Goal: Navigation & Orientation: Find specific page/section

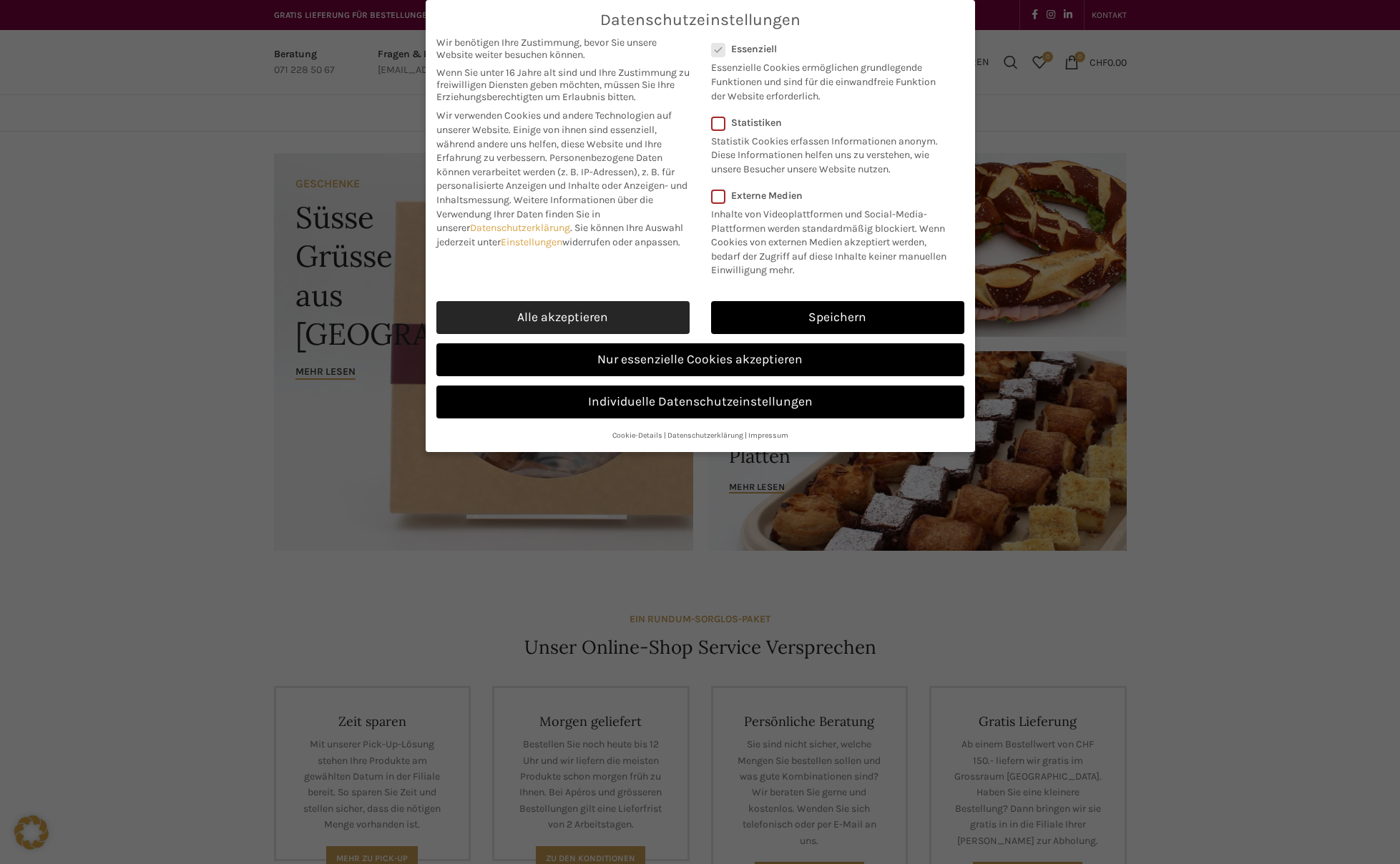
click at [655, 309] on link "Alle akzeptieren" at bounding box center [563, 317] width 253 height 33
checkbox input "true"
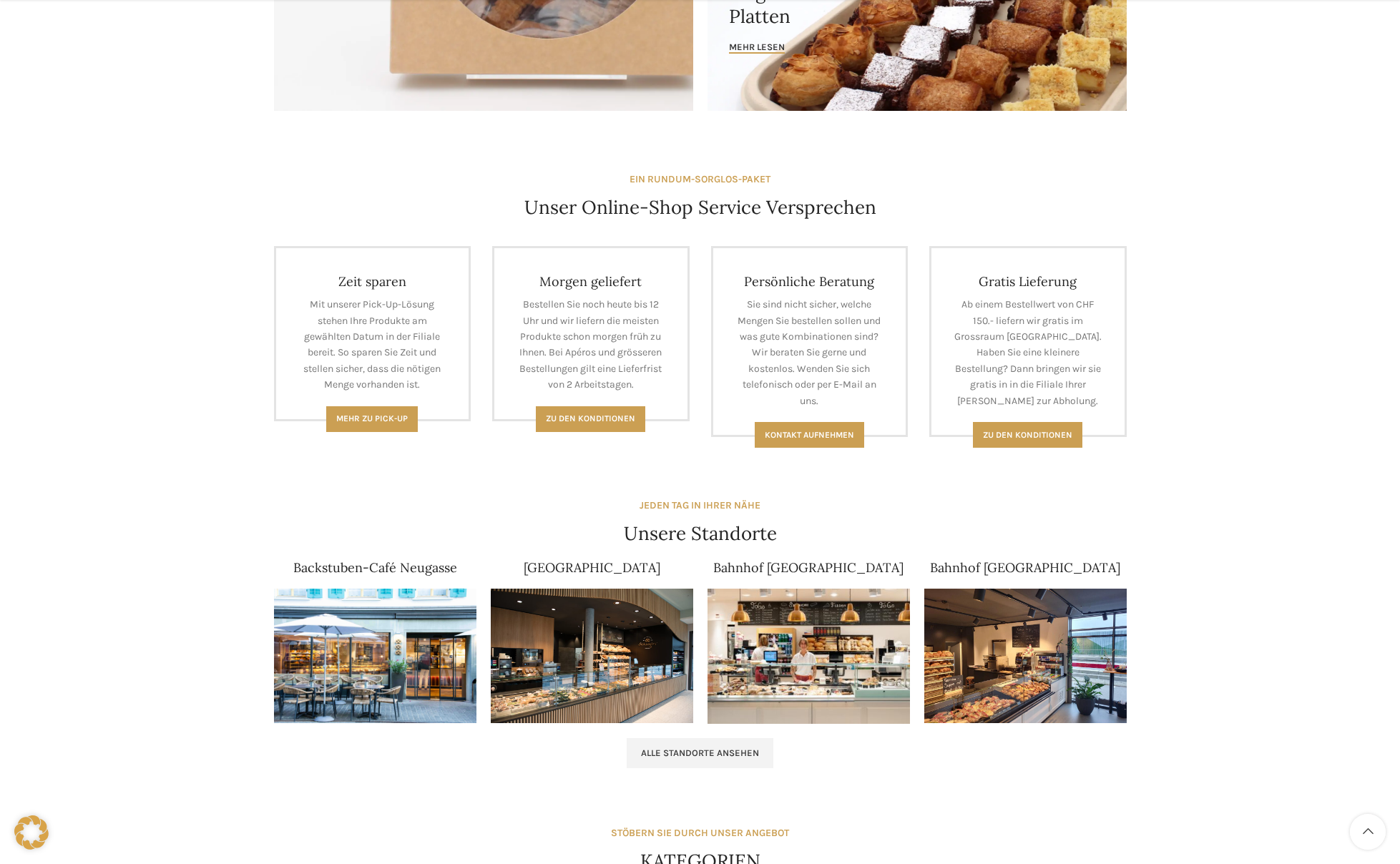
scroll to position [525, 0]
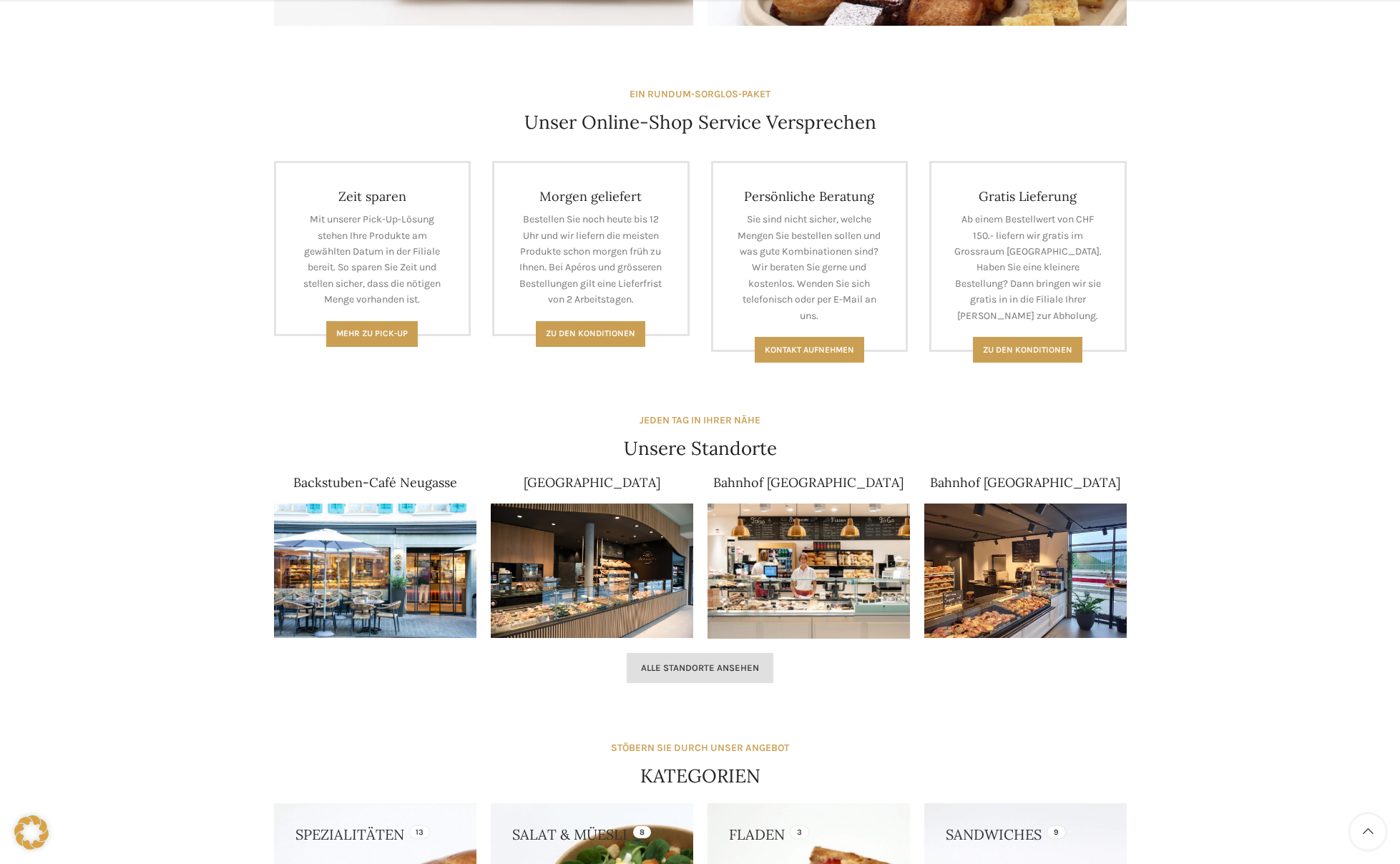
click at [660, 663] on span "Alle Standorte ansehen" at bounding box center [700, 668] width 118 height 12
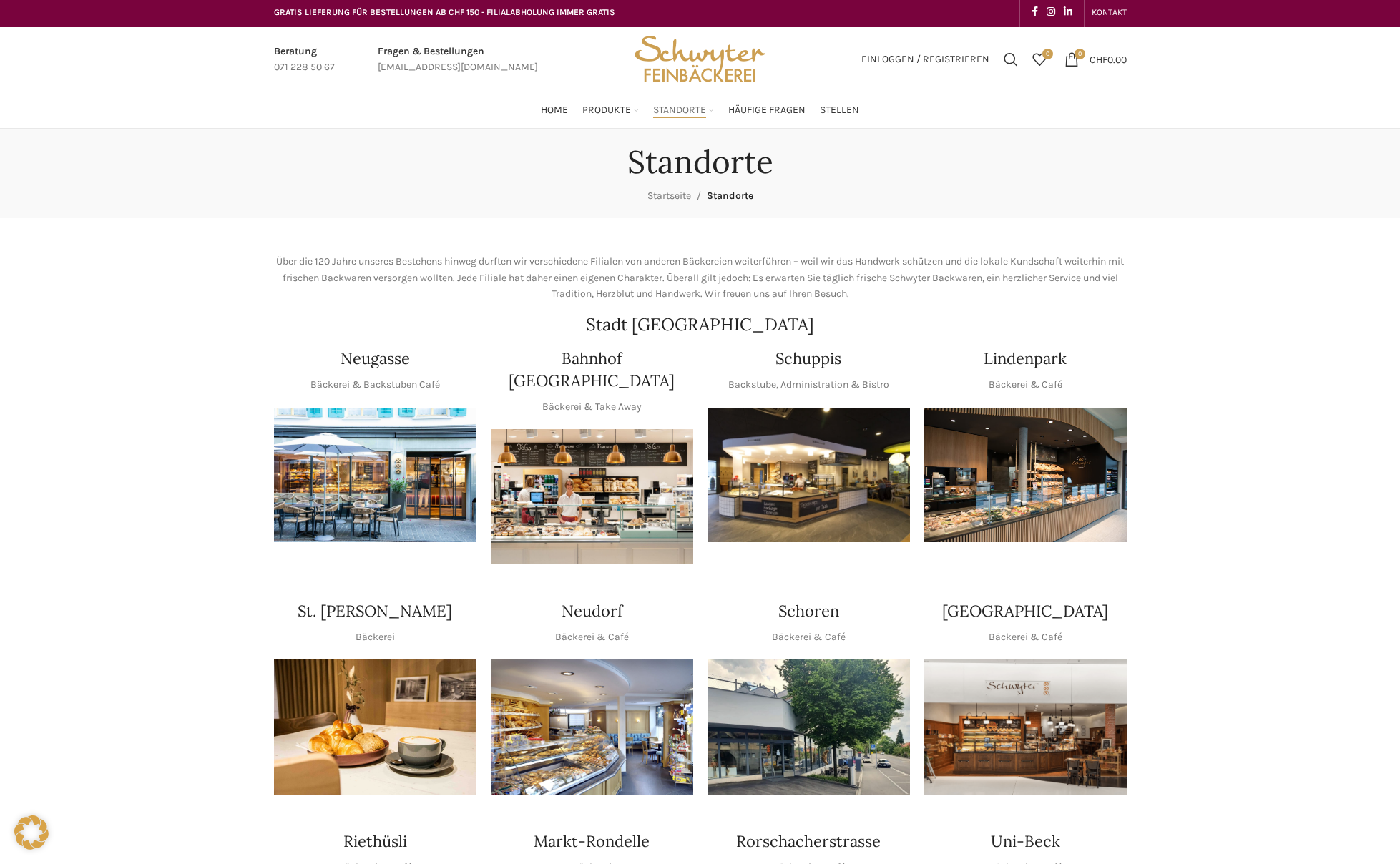
scroll to position [126, 0]
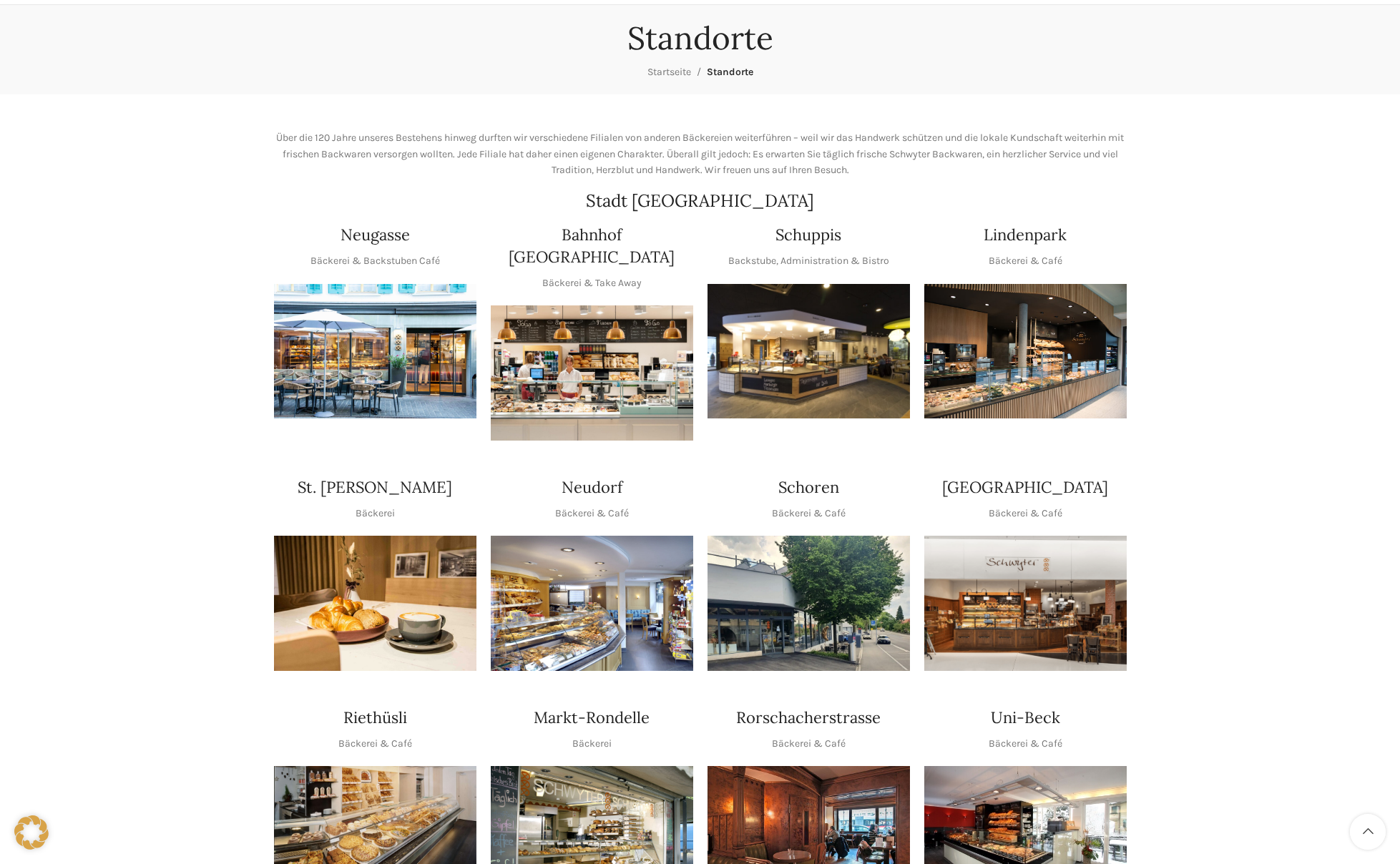
click at [807, 536] on img "1 / 1" at bounding box center [808, 603] width 202 height 135
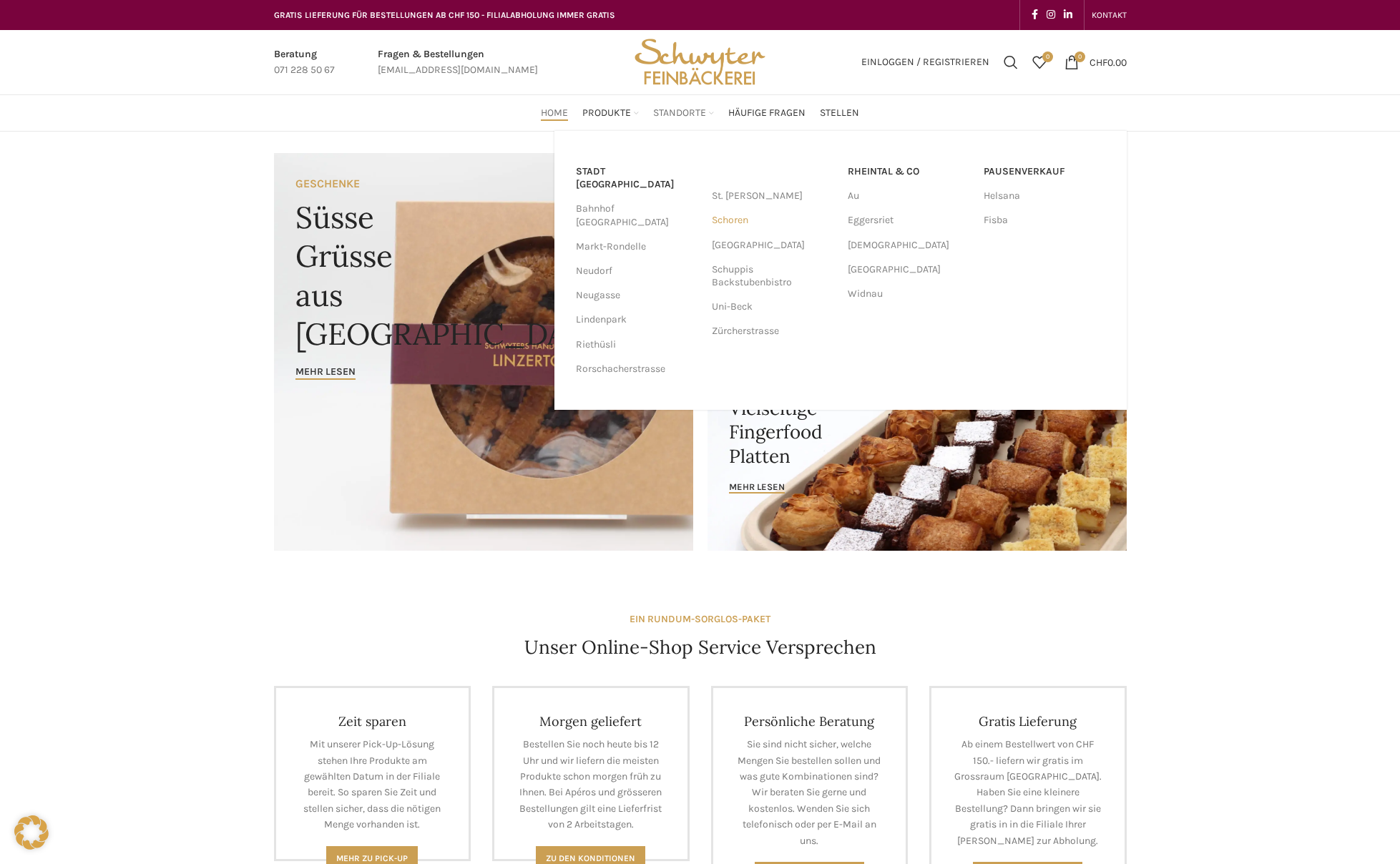
click at [742, 219] on link "Schoren" at bounding box center [772, 220] width 122 height 24
